Goal: Transaction & Acquisition: Purchase product/service

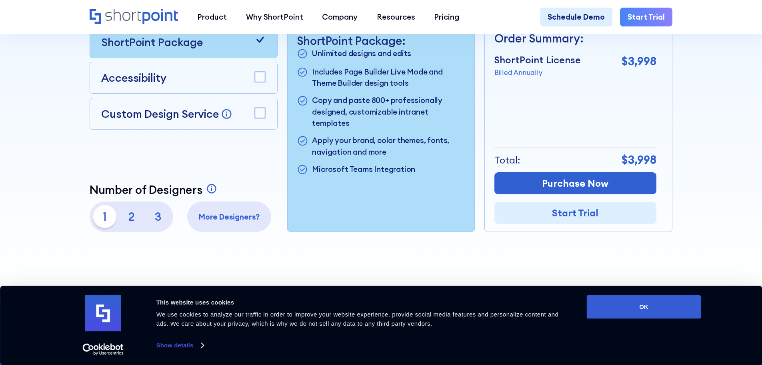
scroll to position [280, 0]
click at [224, 221] on p "More Designers?" at bounding box center [229, 216] width 76 height 12
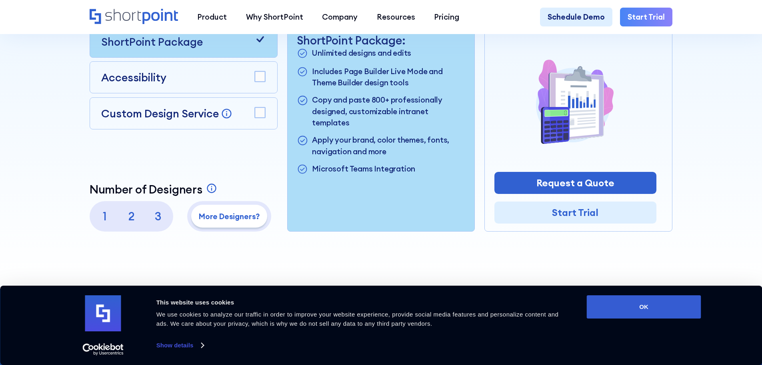
click at [159, 220] on p "3" at bounding box center [158, 215] width 23 height 23
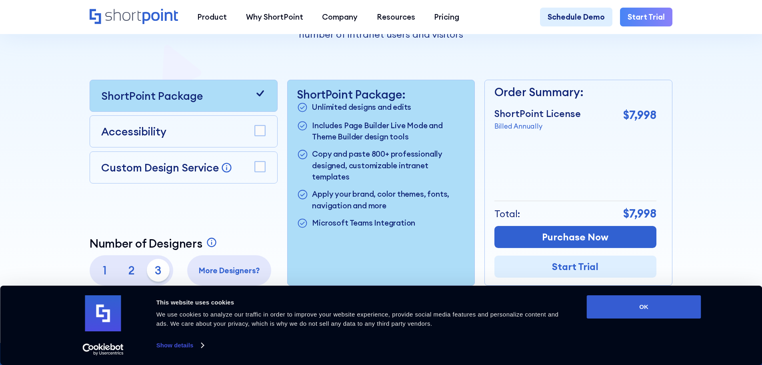
scroll to position [240, 0]
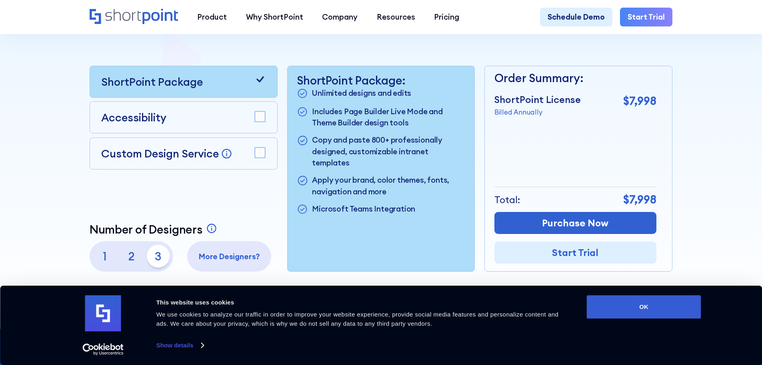
click at [263, 119] on rect at bounding box center [260, 117] width 10 height 10
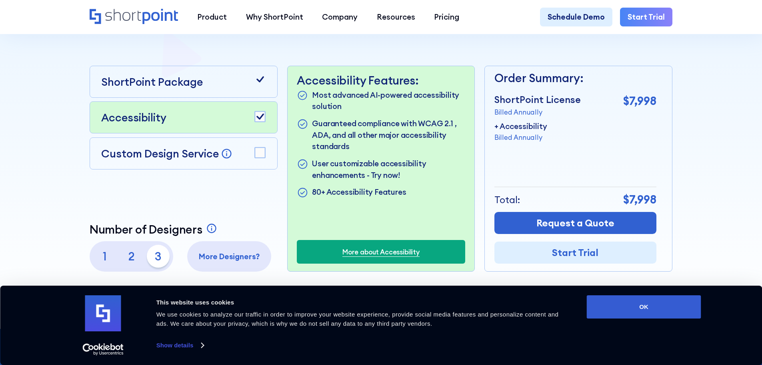
click at [262, 118] on icon at bounding box center [260, 117] width 8 height 6
click at [262, 118] on rect at bounding box center [260, 117] width 10 height 10
click at [262, 118] on icon at bounding box center [260, 117] width 8 height 6
click at [262, 118] on rect at bounding box center [260, 117] width 10 height 10
click at [260, 156] on rect at bounding box center [260, 152] width 10 height 10
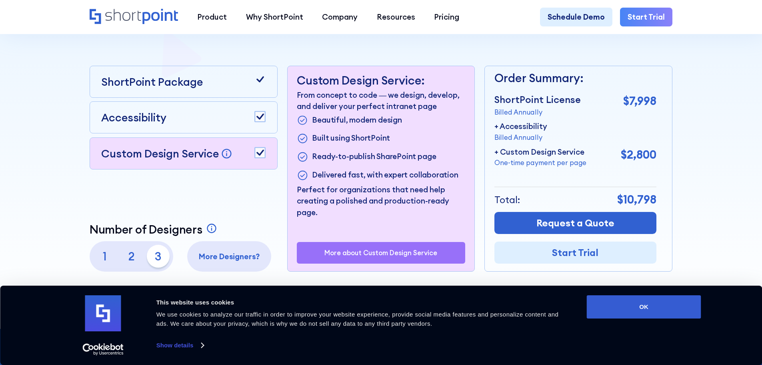
click at [260, 156] on icon at bounding box center [260, 153] width 8 height 6
click at [258, 122] on rect at bounding box center [260, 117] width 10 height 10
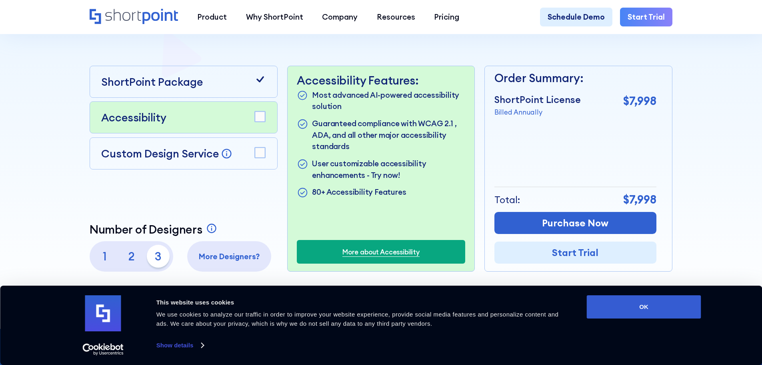
click at [258, 120] on rect at bounding box center [260, 117] width 10 height 10
click at [258, 120] on icon at bounding box center [260, 117] width 8 height 6
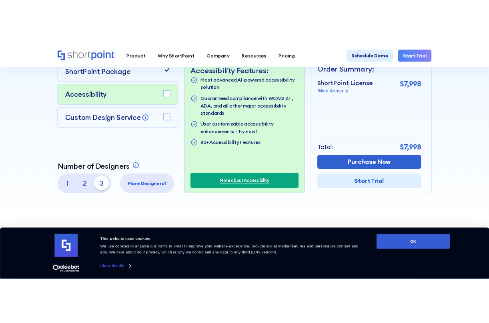
scroll to position [320, 0]
